Goal: Transaction & Acquisition: Book appointment/travel/reservation

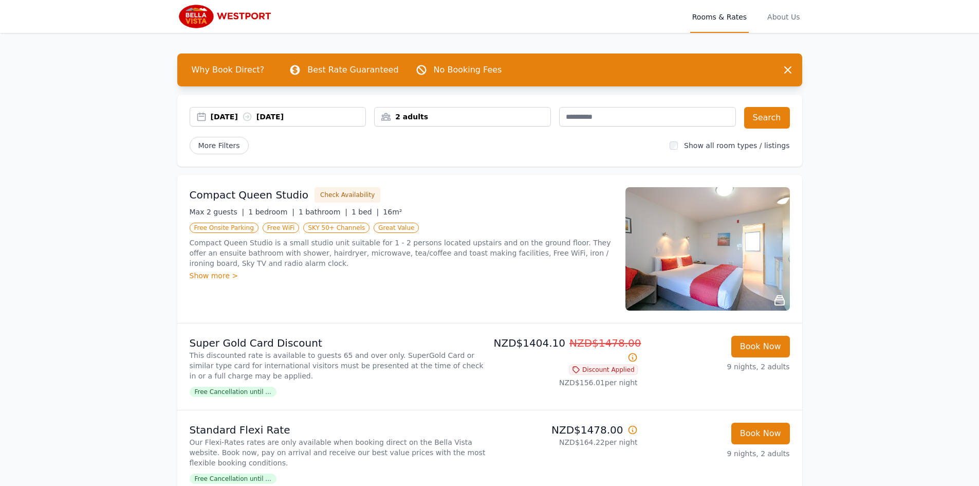
click at [269, 117] on div "[DATE] [DATE]" at bounding box center [288, 117] width 155 height 10
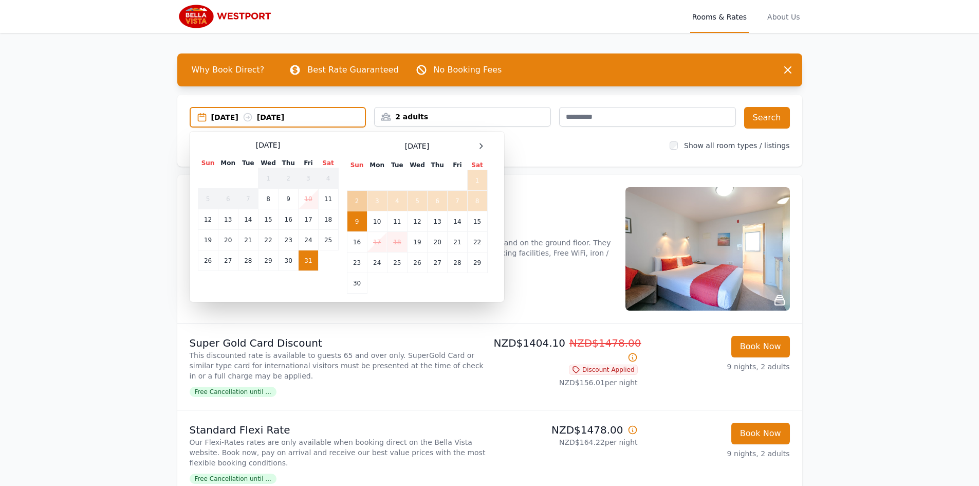
click at [356, 198] on td "2" at bounding box center [357, 201] width 20 height 21
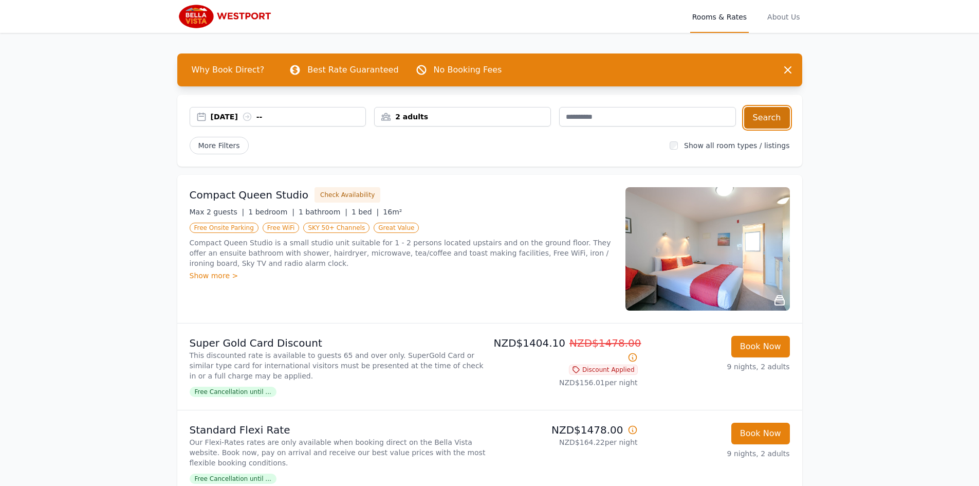
click at [766, 120] on button "Search" at bounding box center [767, 118] width 46 height 22
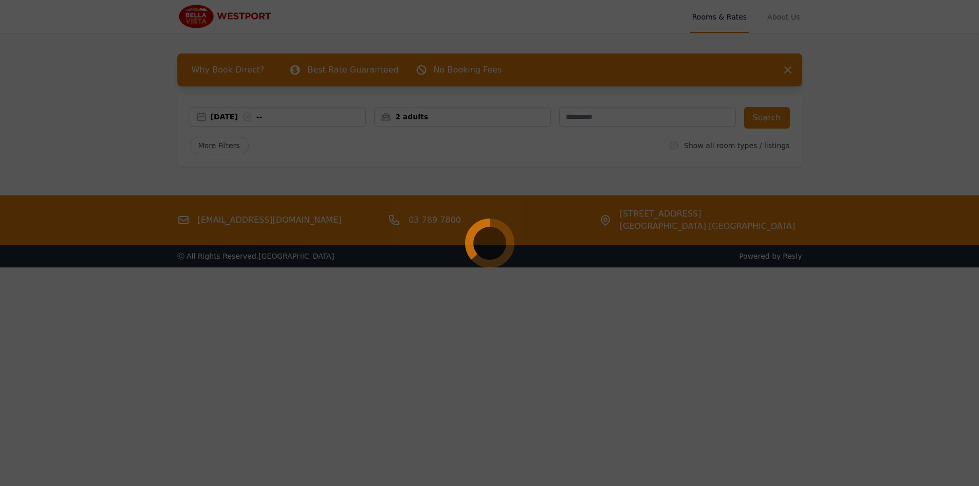
click at [788, 70] on div at bounding box center [489, 243] width 979 height 486
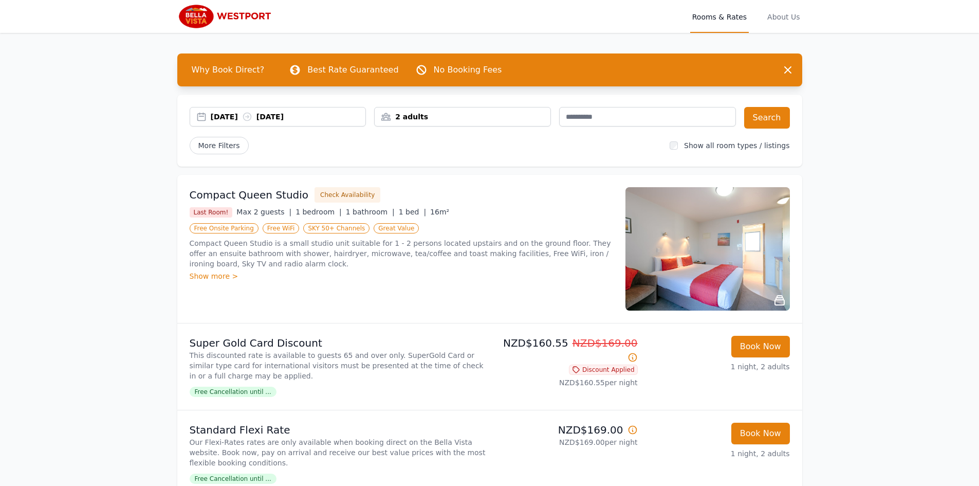
click at [214, 114] on div "[DATE] [DATE]" at bounding box center [288, 117] width 155 height 10
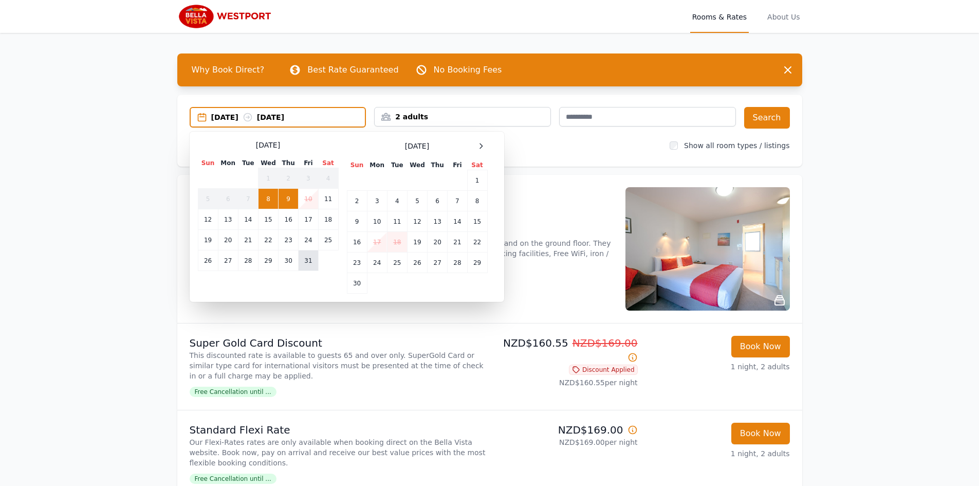
click at [304, 263] on td "31" at bounding box center [309, 260] width 20 height 21
click at [360, 198] on td "2" at bounding box center [357, 201] width 20 height 21
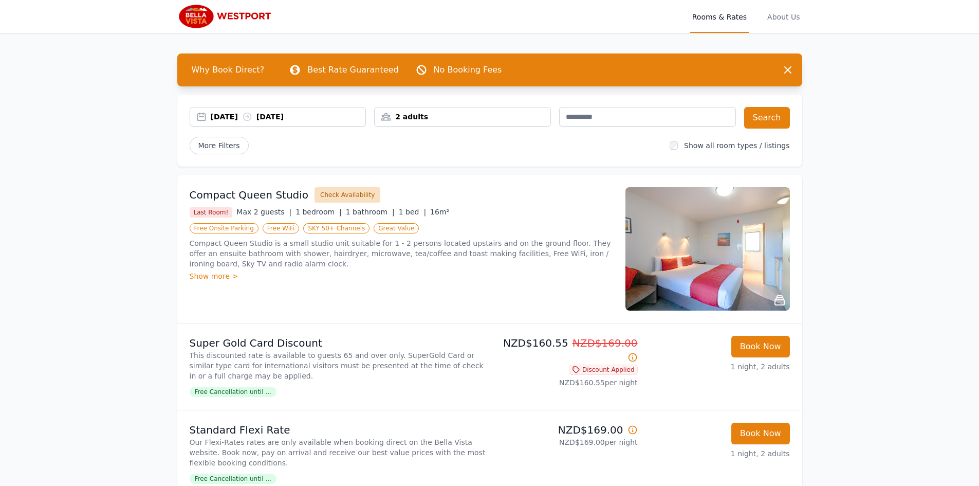
click at [332, 196] on button "Check Availability" at bounding box center [348, 194] width 66 height 15
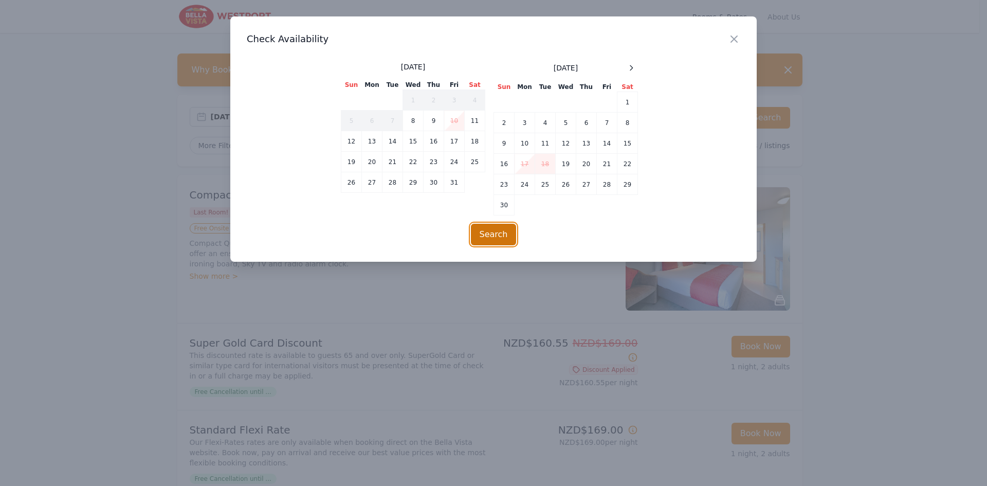
click at [494, 235] on button "Search" at bounding box center [494, 235] width 46 height 22
